Goal: Information Seeking & Learning: Learn about a topic

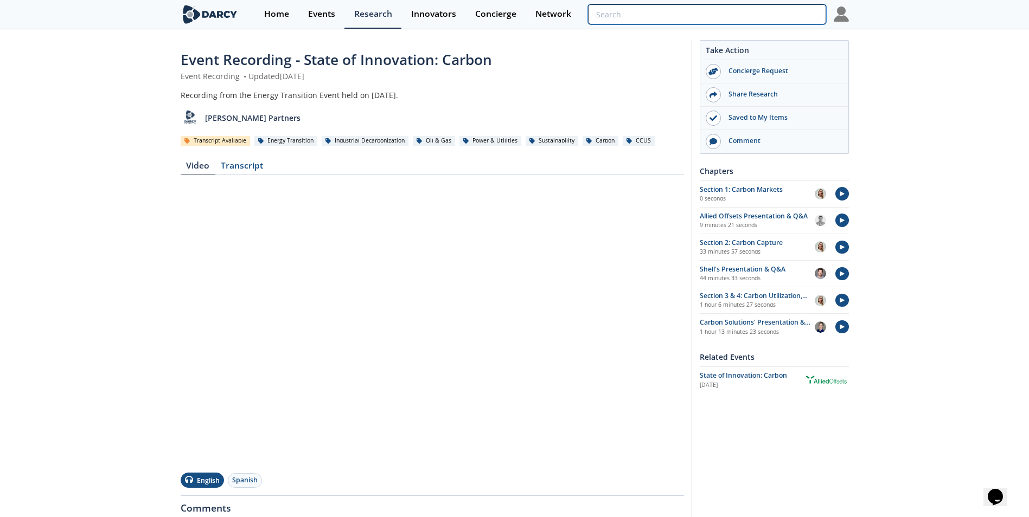
click at [760, 15] on input "search" at bounding box center [707, 14] width 238 height 20
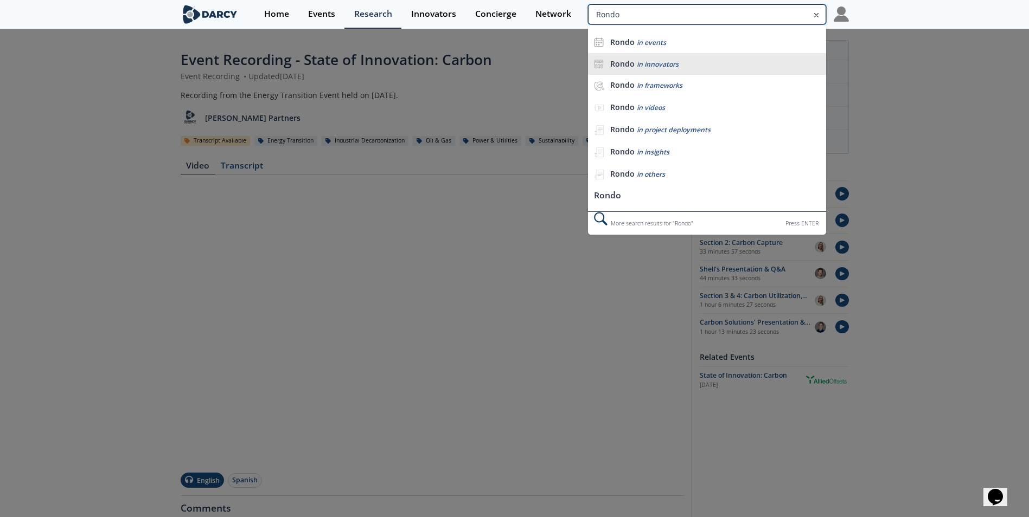
type input "Rondo"
click at [694, 61] on div "Rondo in innovators" at bounding box center [715, 64] width 210 height 10
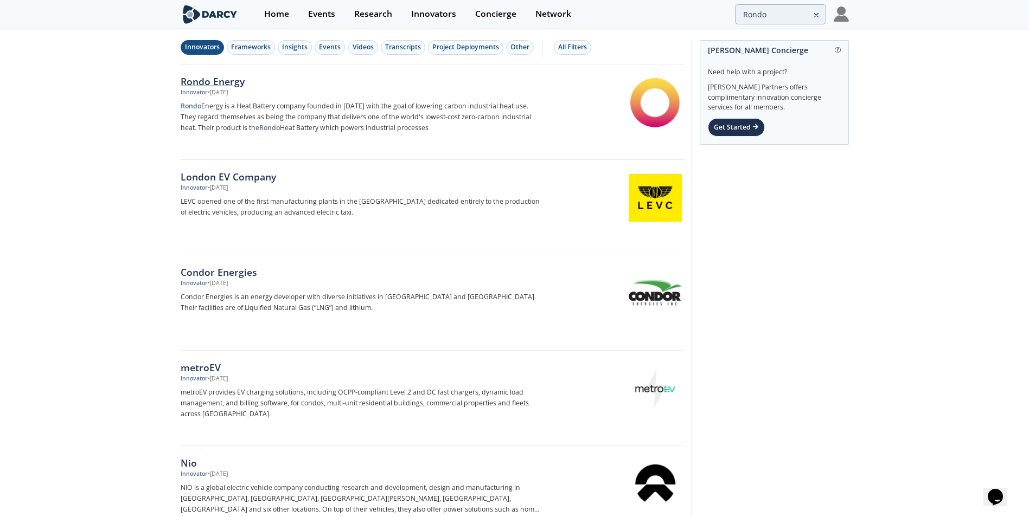
click at [211, 98] on div "Rondo Energy Innovator • [DATE] Rondo Energy is a Heat Battery company founded …" at bounding box center [364, 112] width 367 height 76
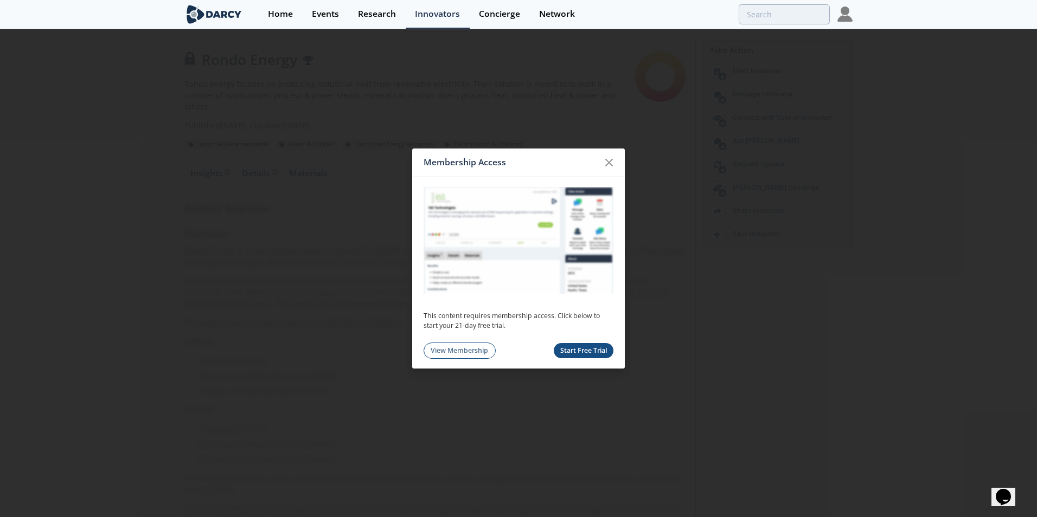
drag, startPoint x: 607, startPoint y: 165, endPoint x: 783, endPoint y: 55, distance: 206.9
click at [608, 163] on icon at bounding box center [609, 162] width 13 height 13
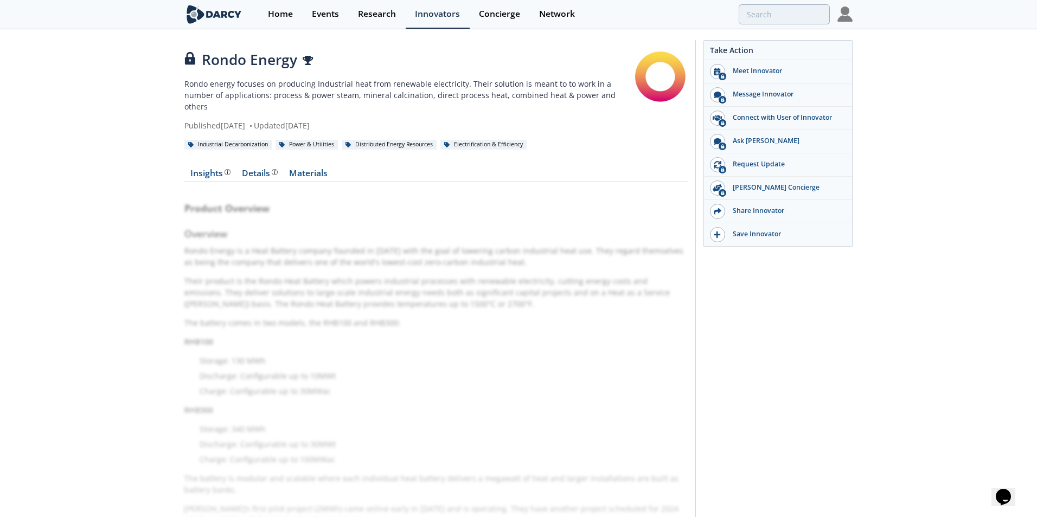
click at [847, 16] on img at bounding box center [844, 14] width 15 height 15
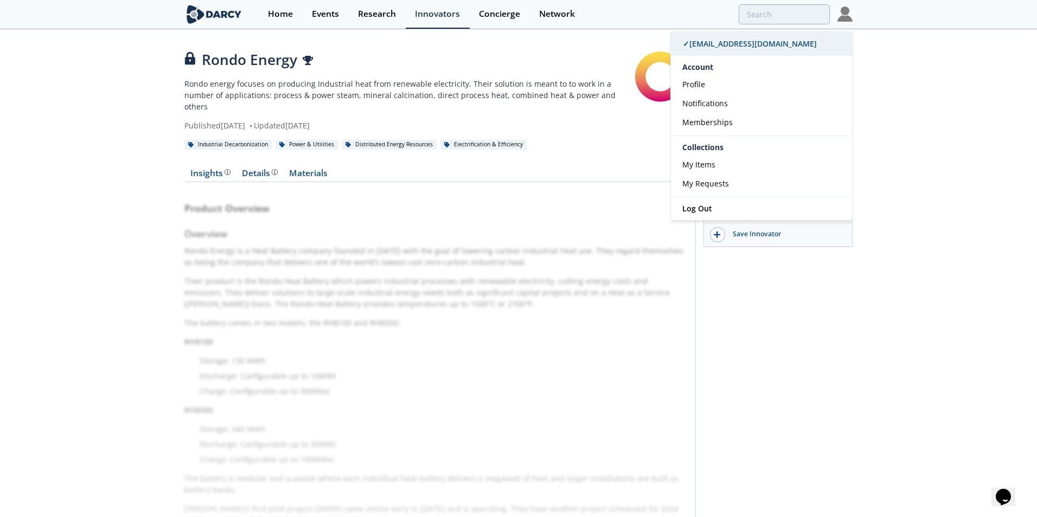
click at [744, 47] on span "✓ [EMAIL_ADDRESS][DOMAIN_NAME]" at bounding box center [750, 44] width 134 height 10
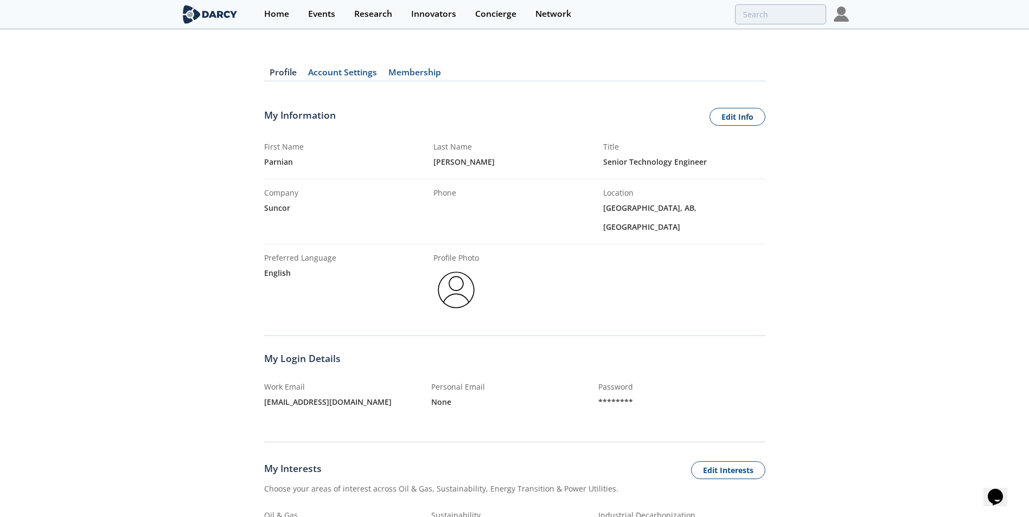
click at [62, 373] on div "Profile Account Settings Membership My Information Edit Info First Name Parnian…" at bounding box center [514, 429] width 1029 height 766
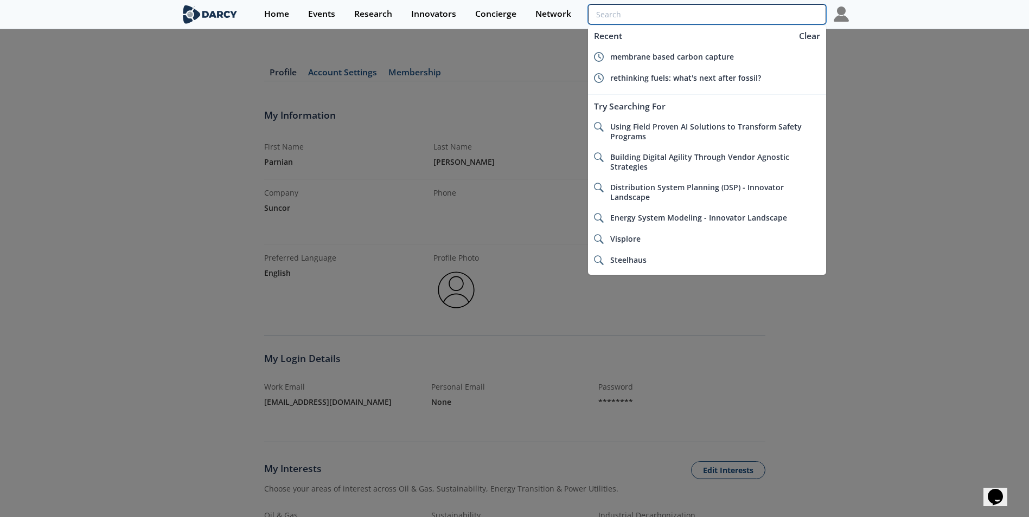
click at [763, 18] on input "search" at bounding box center [707, 14] width 238 height 20
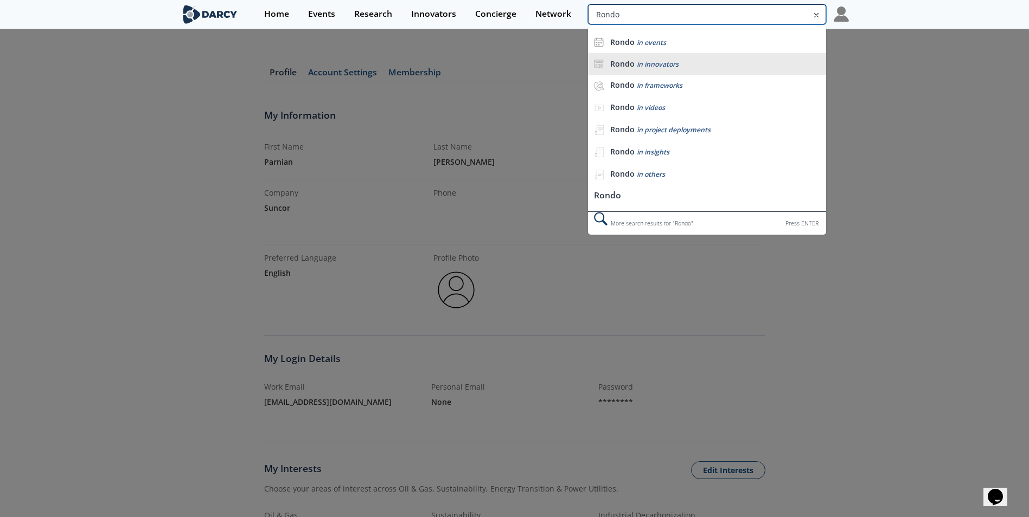
type input "Rondo"
click at [686, 62] on div "Rondo in innovators" at bounding box center [715, 64] width 210 height 10
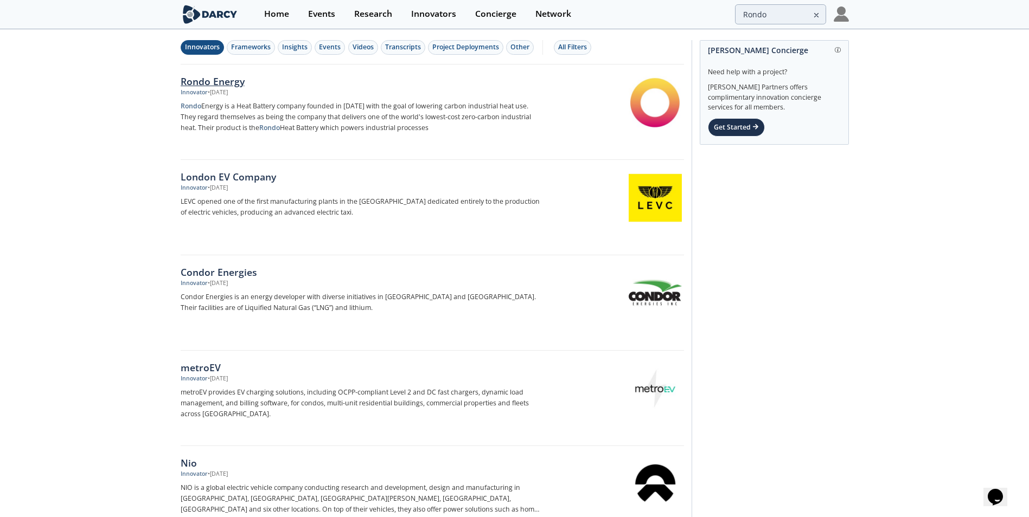
click at [207, 87] on div "Rondo Energy" at bounding box center [360, 81] width 359 height 14
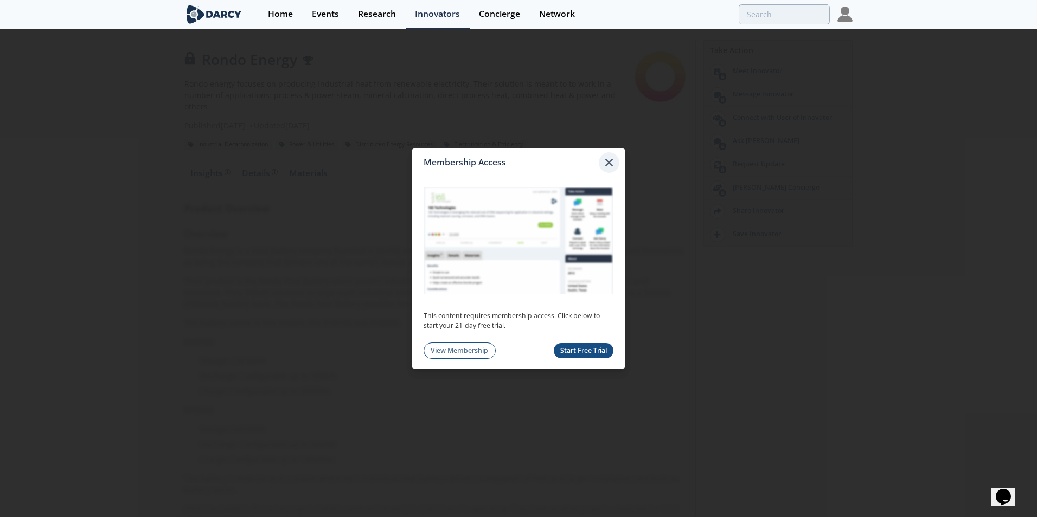
click at [608, 165] on icon at bounding box center [609, 162] width 13 height 13
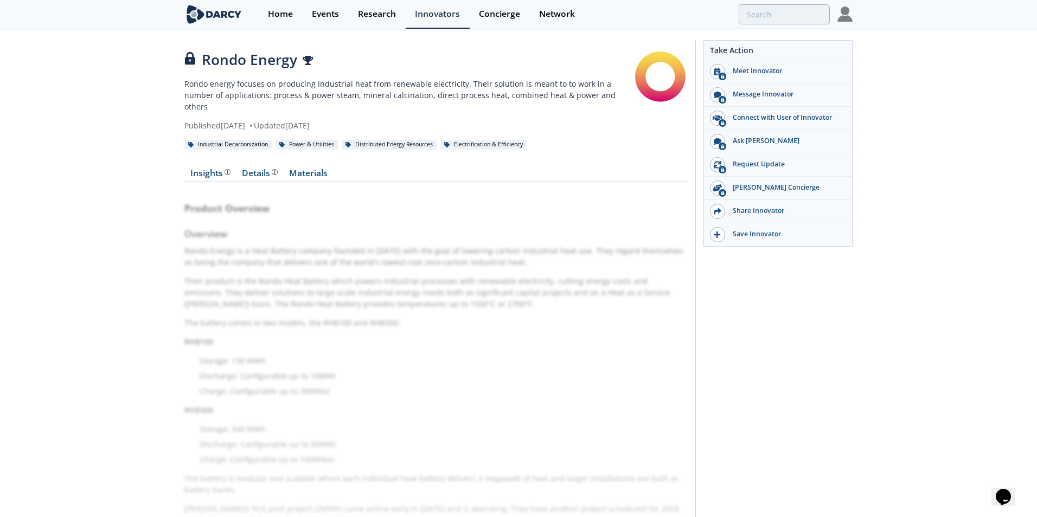
type input "Rondo"
